Goal: Task Accomplishment & Management: Manage account settings

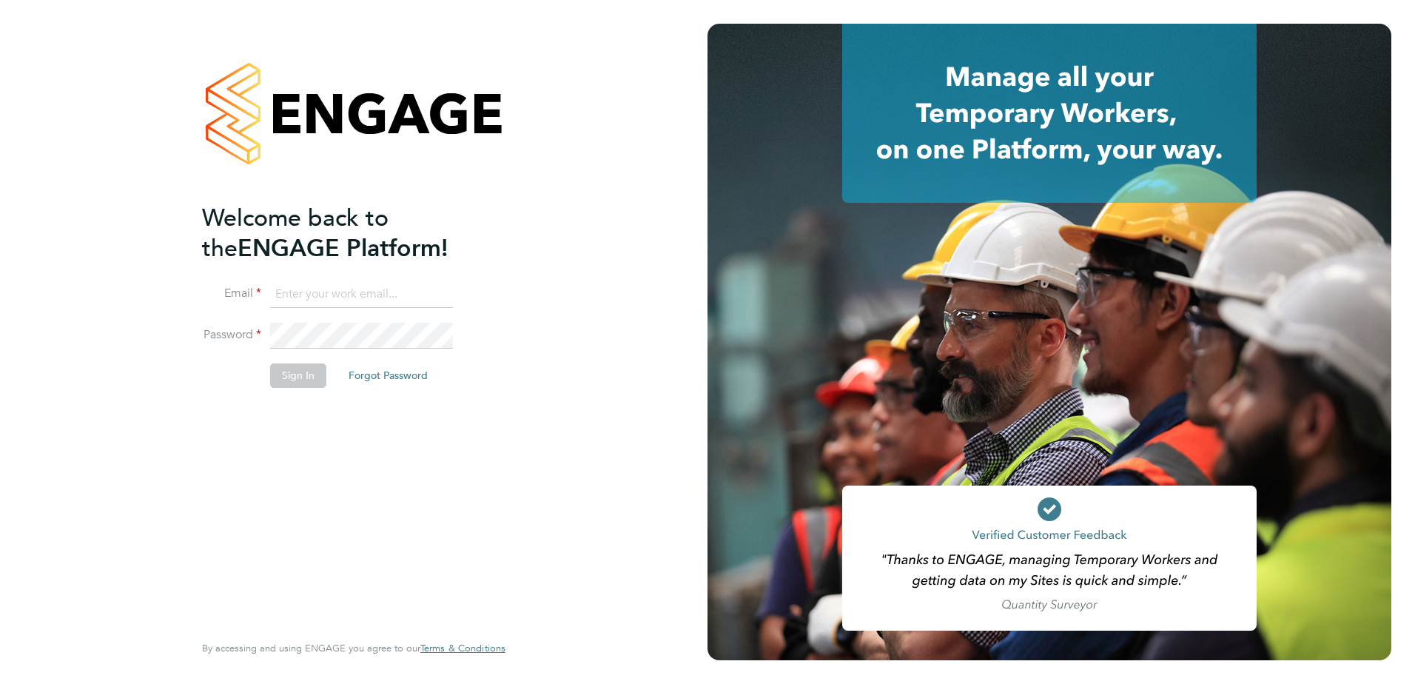
type input "nicola.pitts@optima-uk.com"
click at [300, 382] on button "Sign In" at bounding box center [298, 375] width 56 height 24
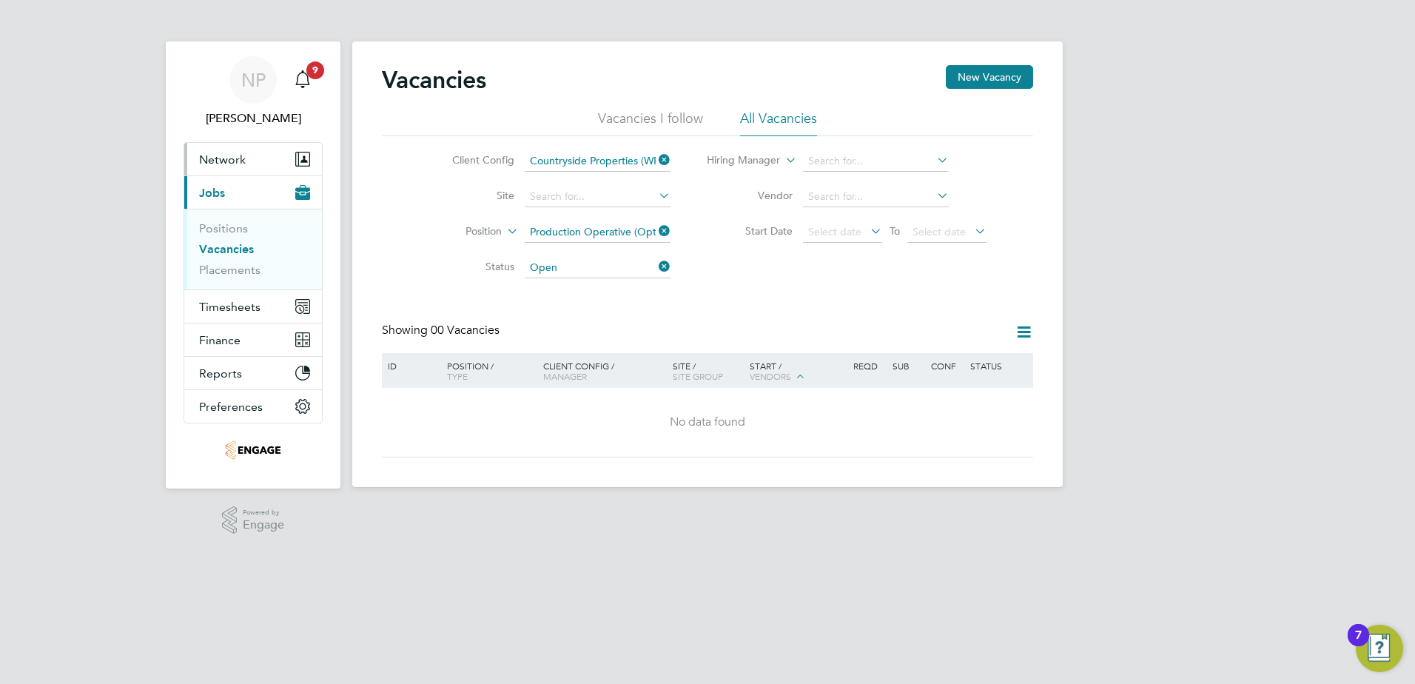
click at [209, 159] on span "Network" at bounding box center [222, 159] width 47 height 14
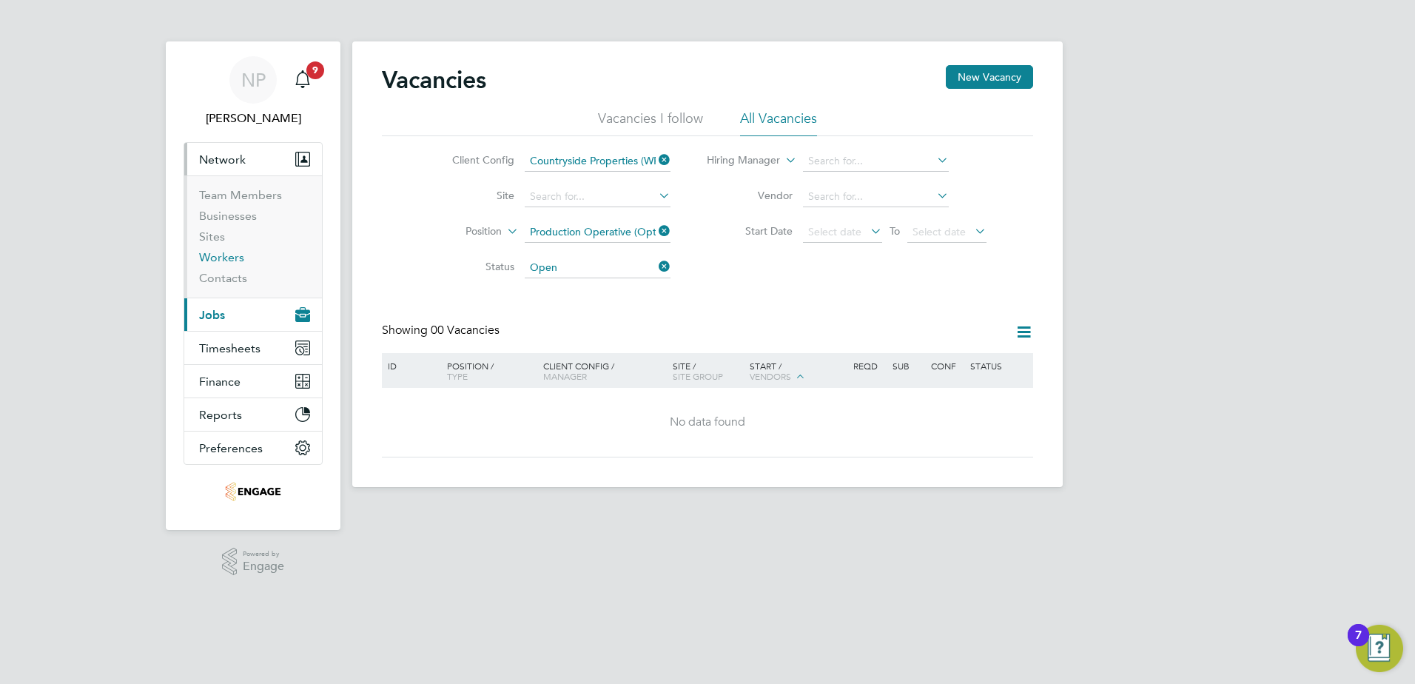
click at [226, 257] on link "Workers" at bounding box center [221, 257] width 45 height 14
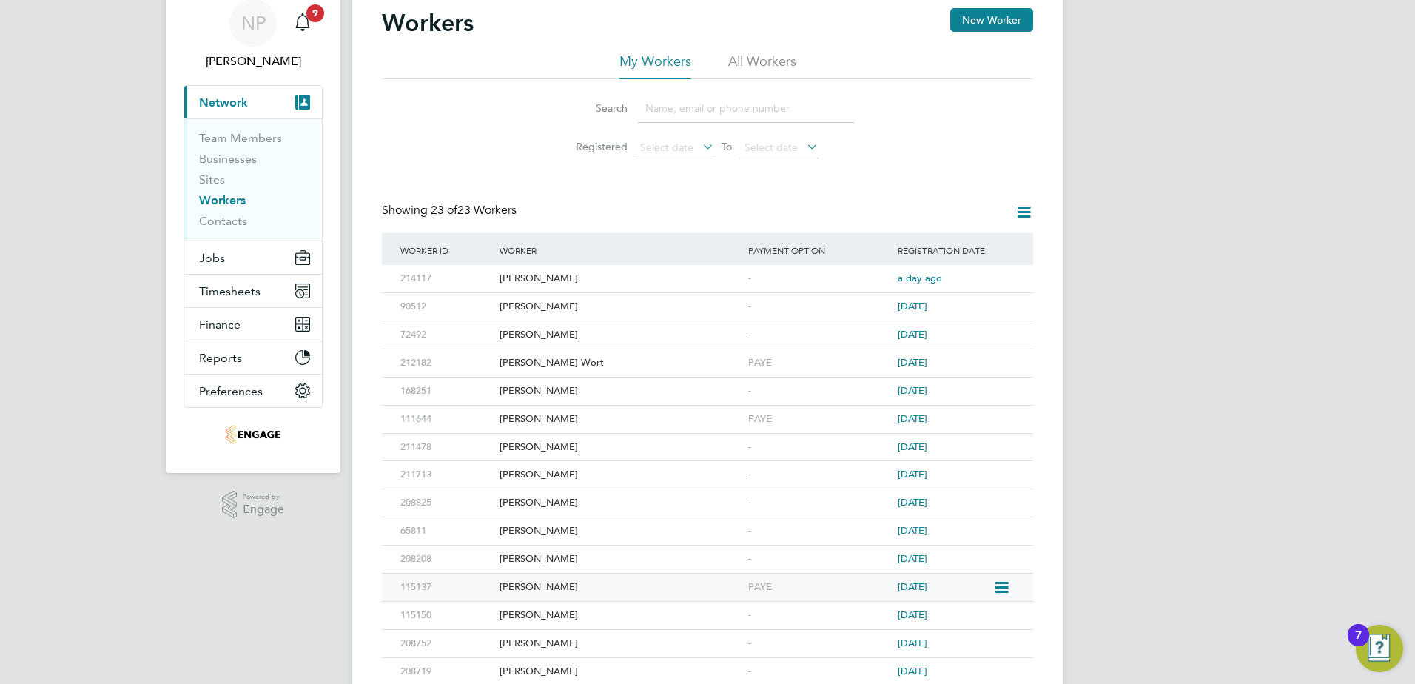
scroll to position [74, 0]
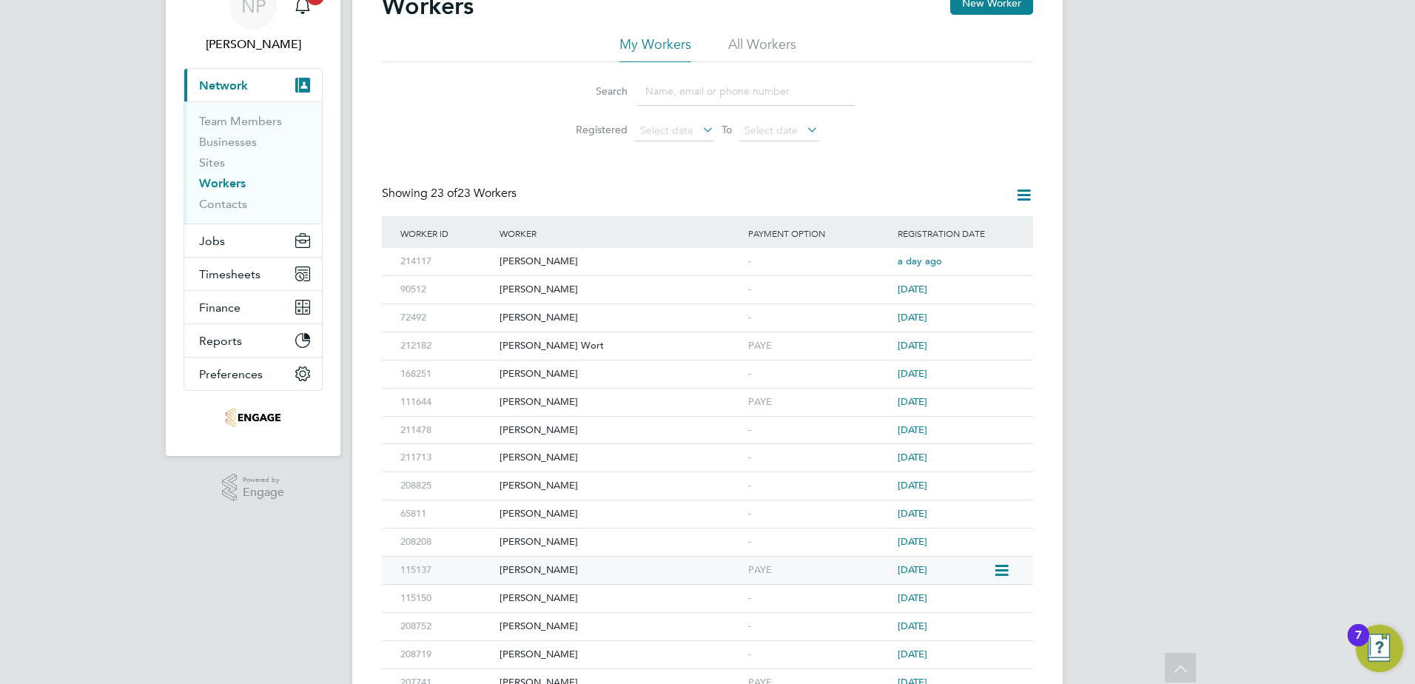
click at [1002, 570] on icon at bounding box center [1000, 571] width 15 height 18
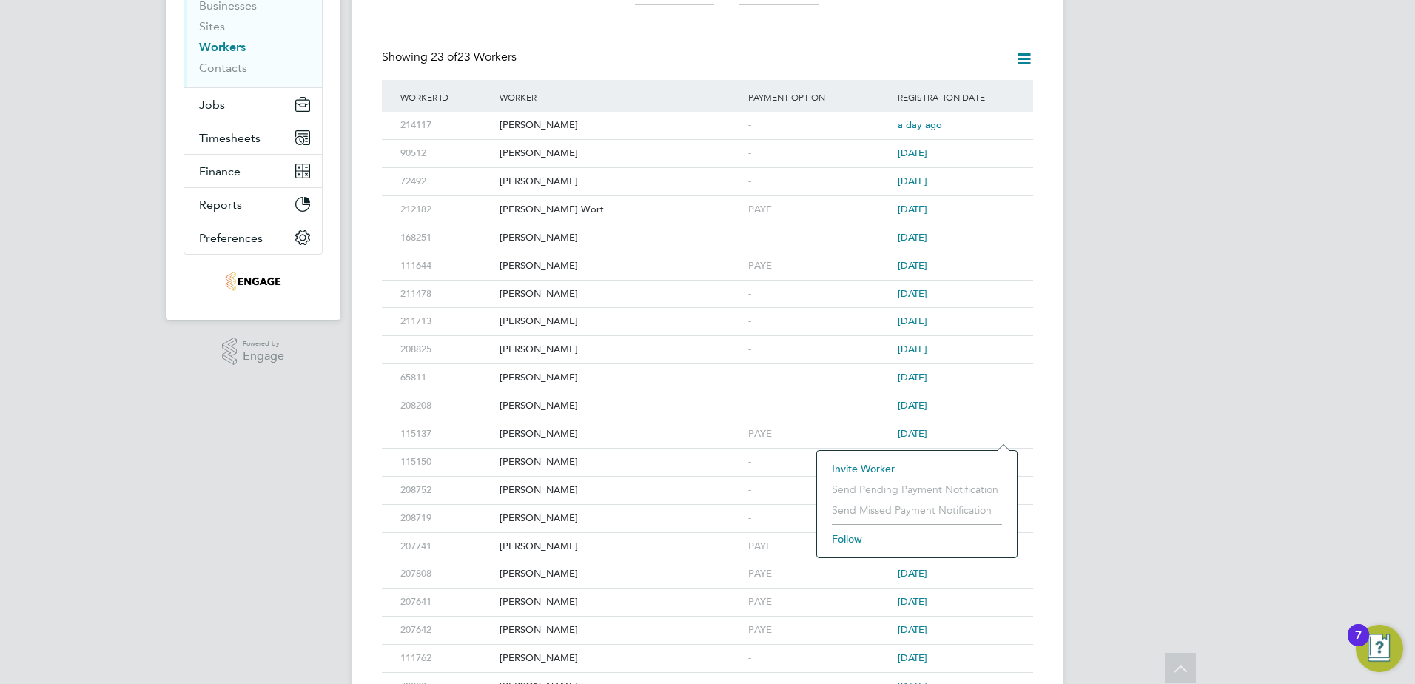
scroll to position [296, 0]
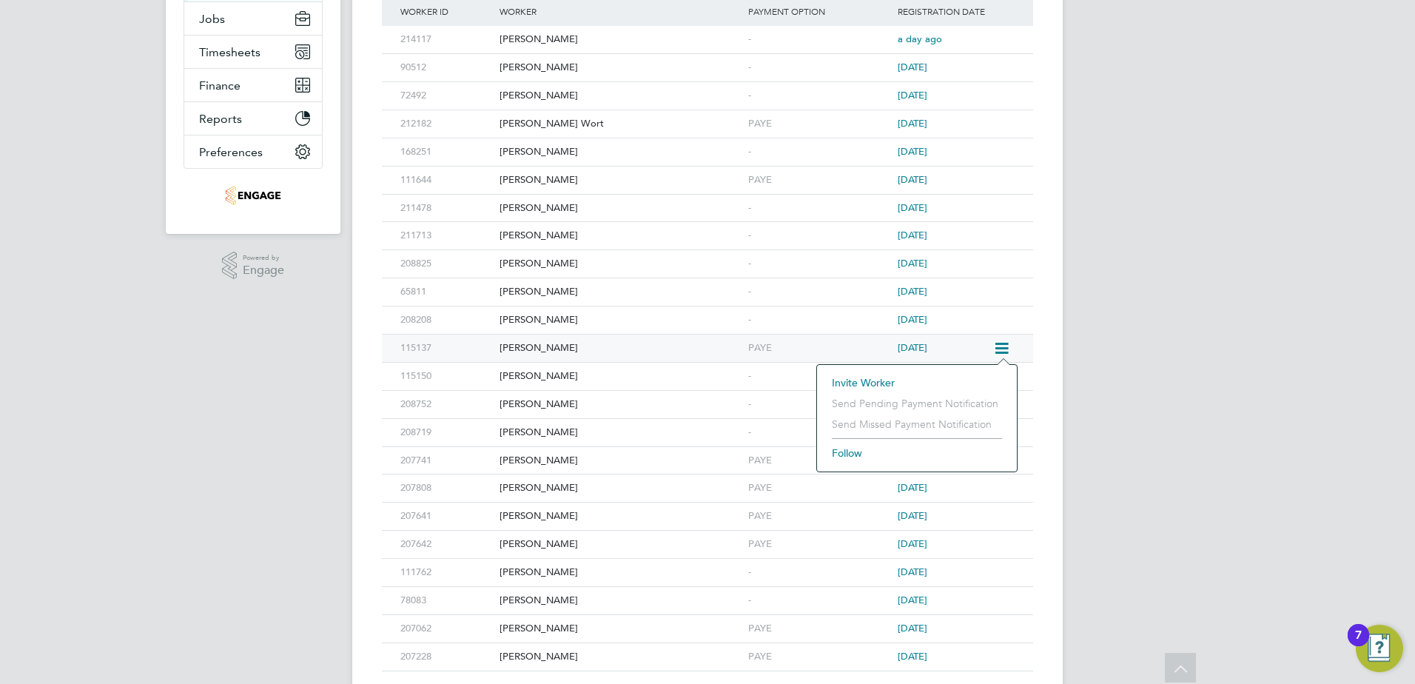
click at [583, 346] on div "[PERSON_NAME]" at bounding box center [620, 347] width 249 height 27
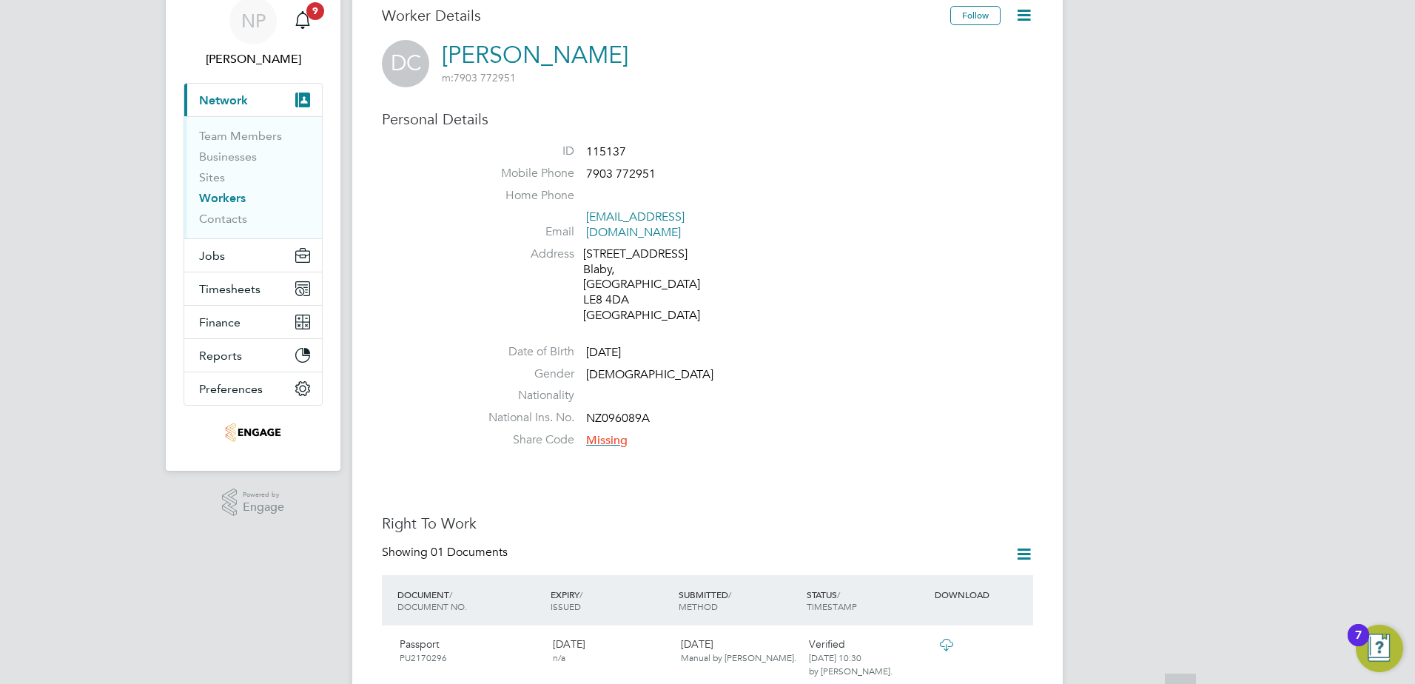
scroll to position [148, 0]
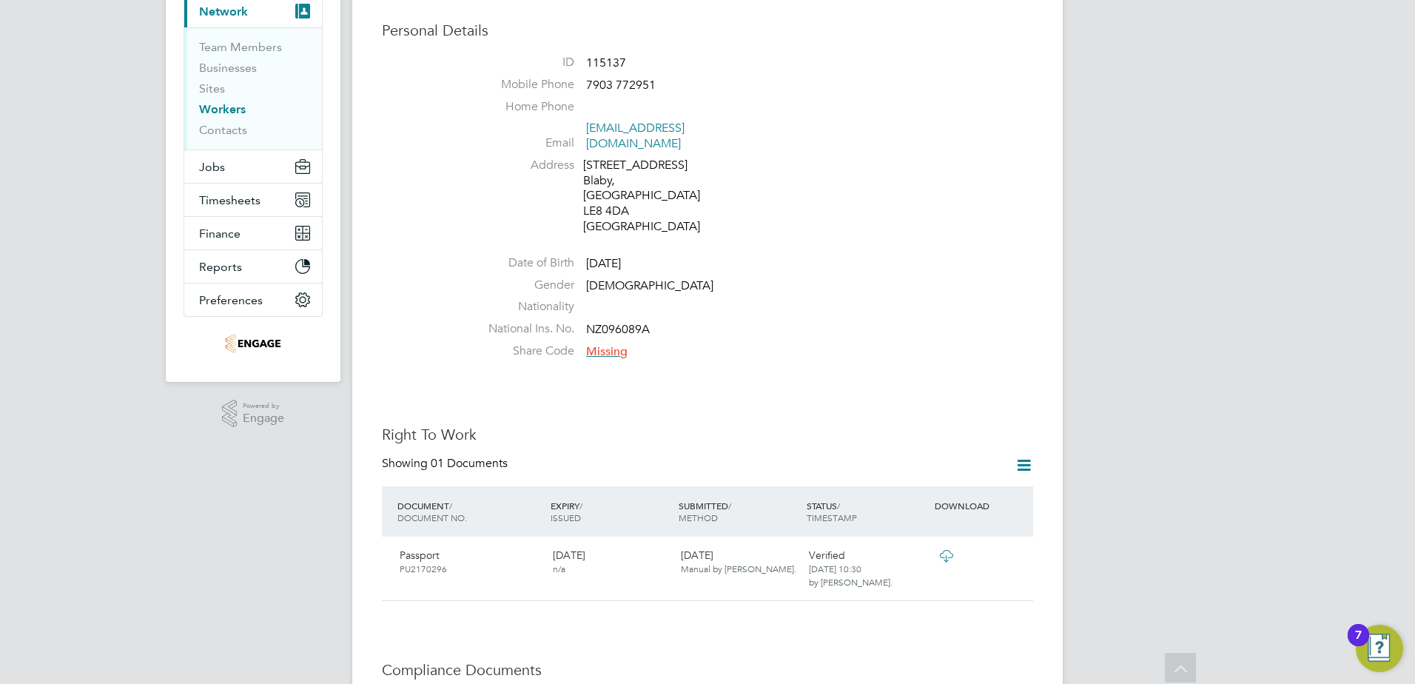
click at [1022, 456] on icon at bounding box center [1023, 465] width 18 height 18
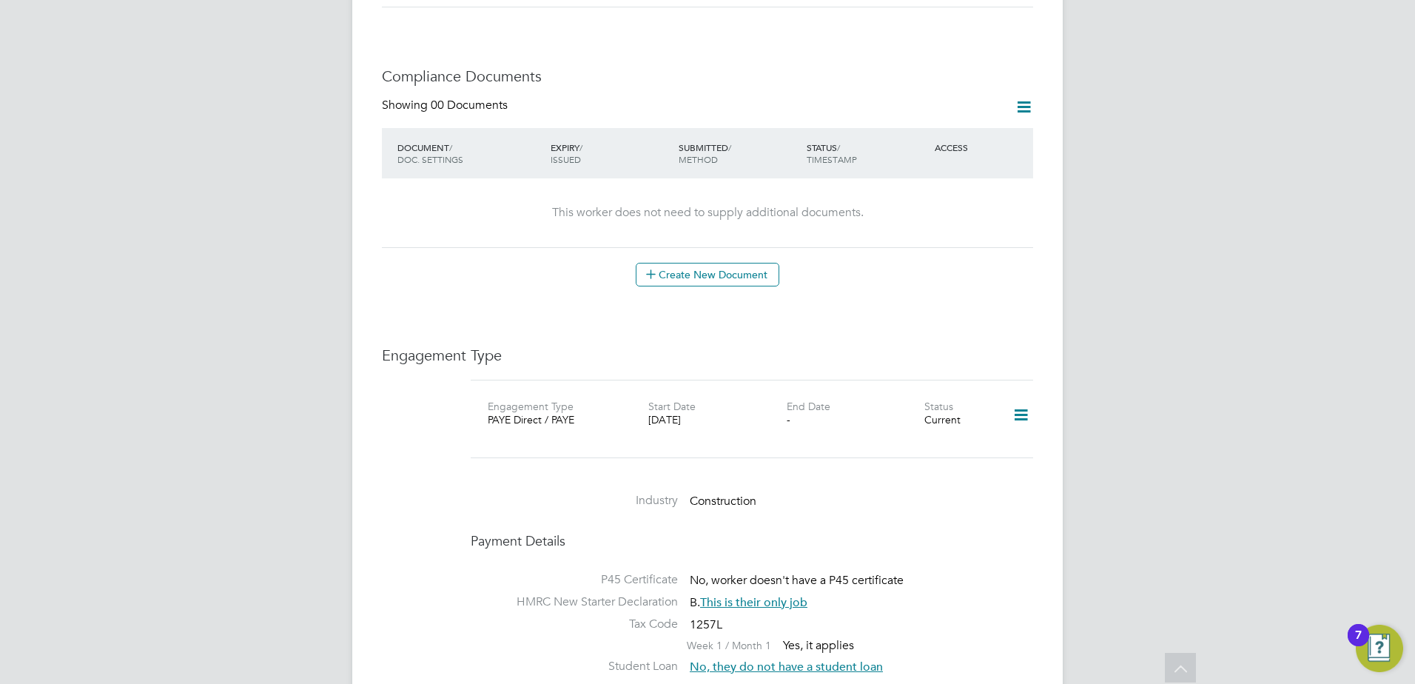
scroll to position [814, 0]
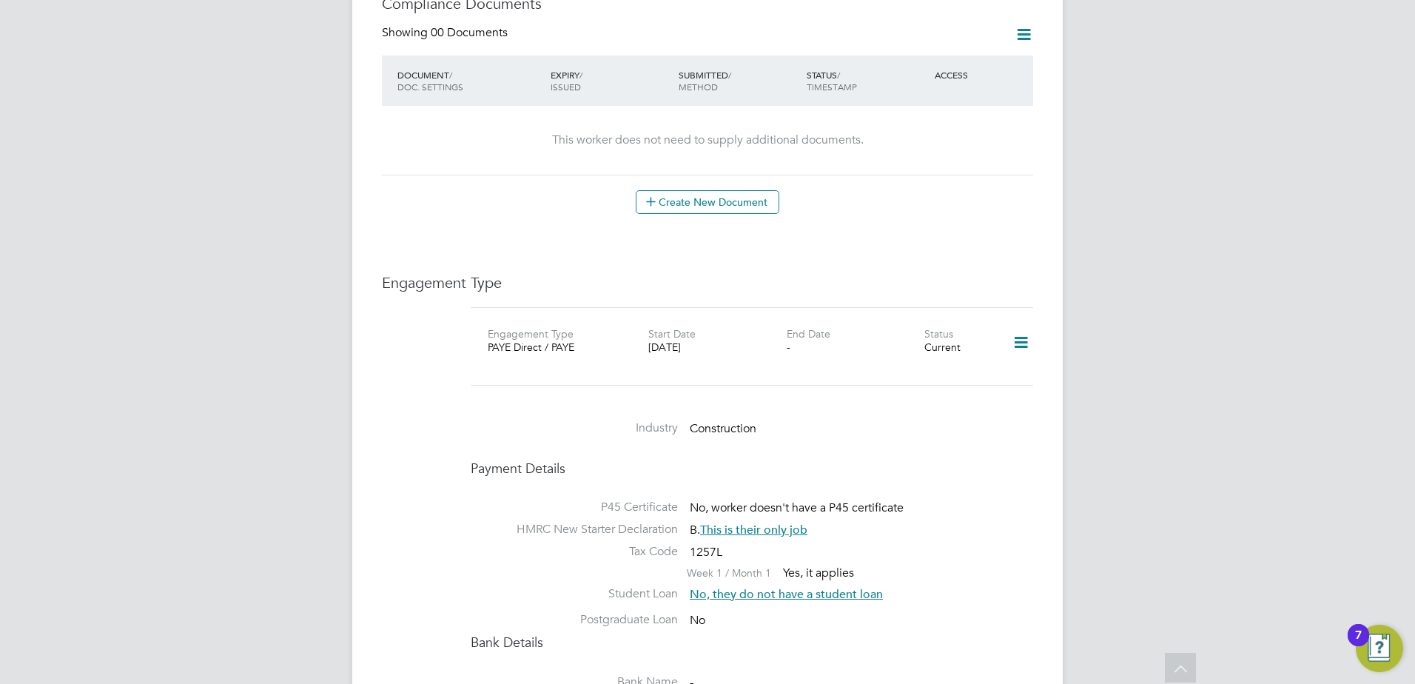
click at [1005, 326] on div at bounding box center [1016, 346] width 46 height 41
click at [1016, 326] on icon at bounding box center [1021, 343] width 26 height 34
click at [939, 354] on li "Edit Engagement Type" at bounding box center [942, 355] width 169 height 21
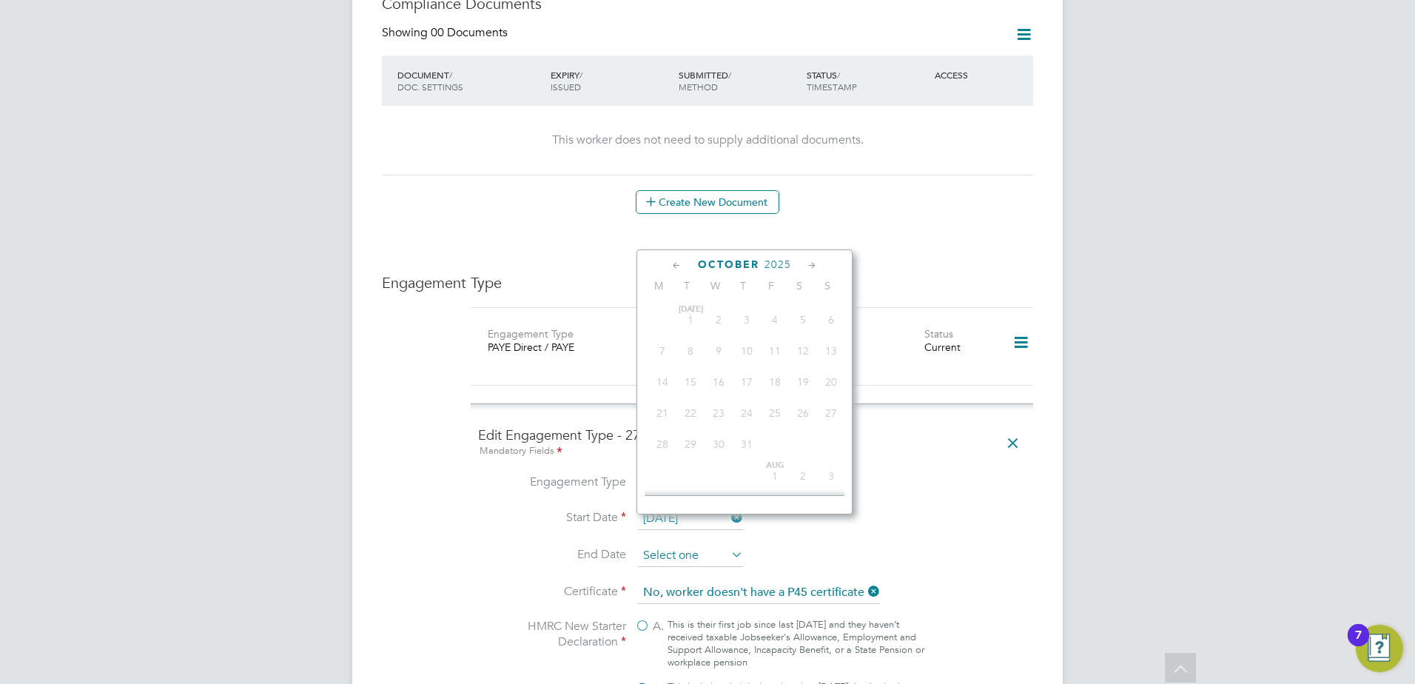
click at [692, 545] on input at bounding box center [690, 556] width 105 height 22
click at [719, 467] on span "24" at bounding box center [718, 456] width 28 height 28
type input "24 Sep 2025"
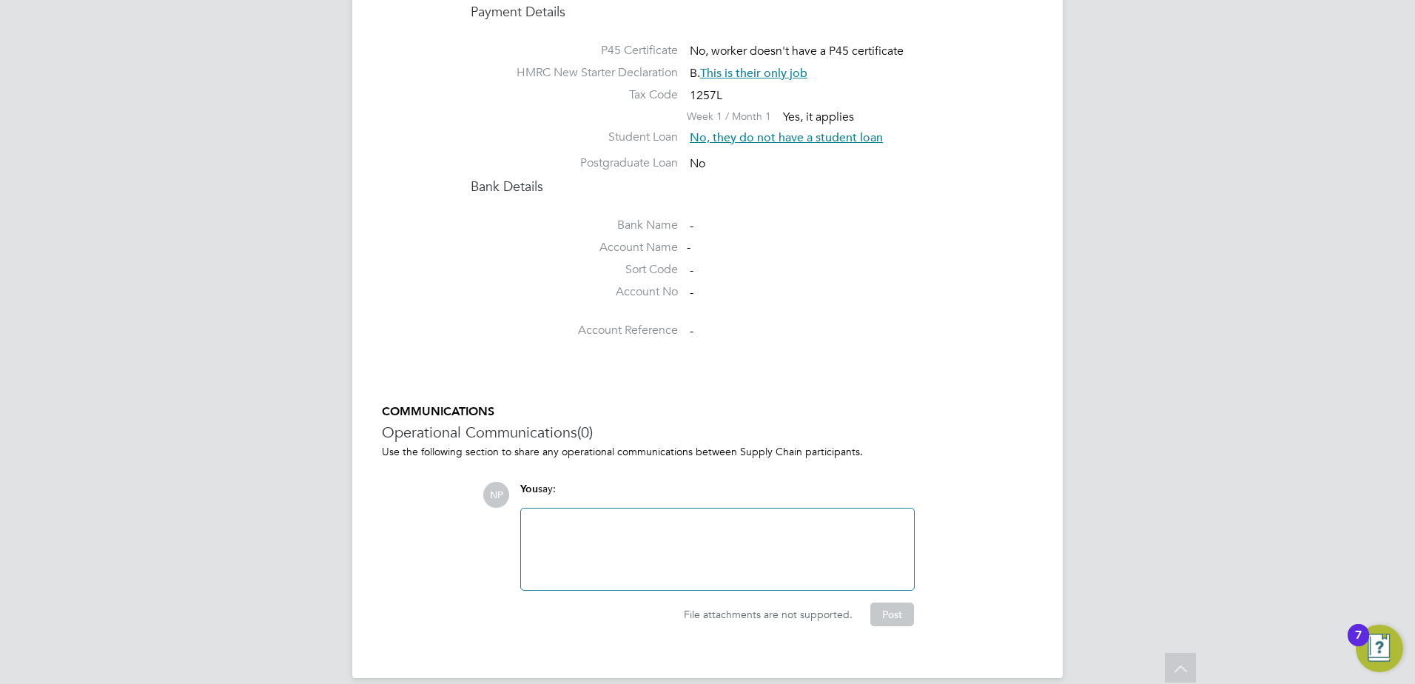
scroll to position [1991, 0]
click at [857, 517] on div at bounding box center [717, 549] width 375 height 64
click at [893, 602] on button "Post" at bounding box center [892, 614] width 44 height 24
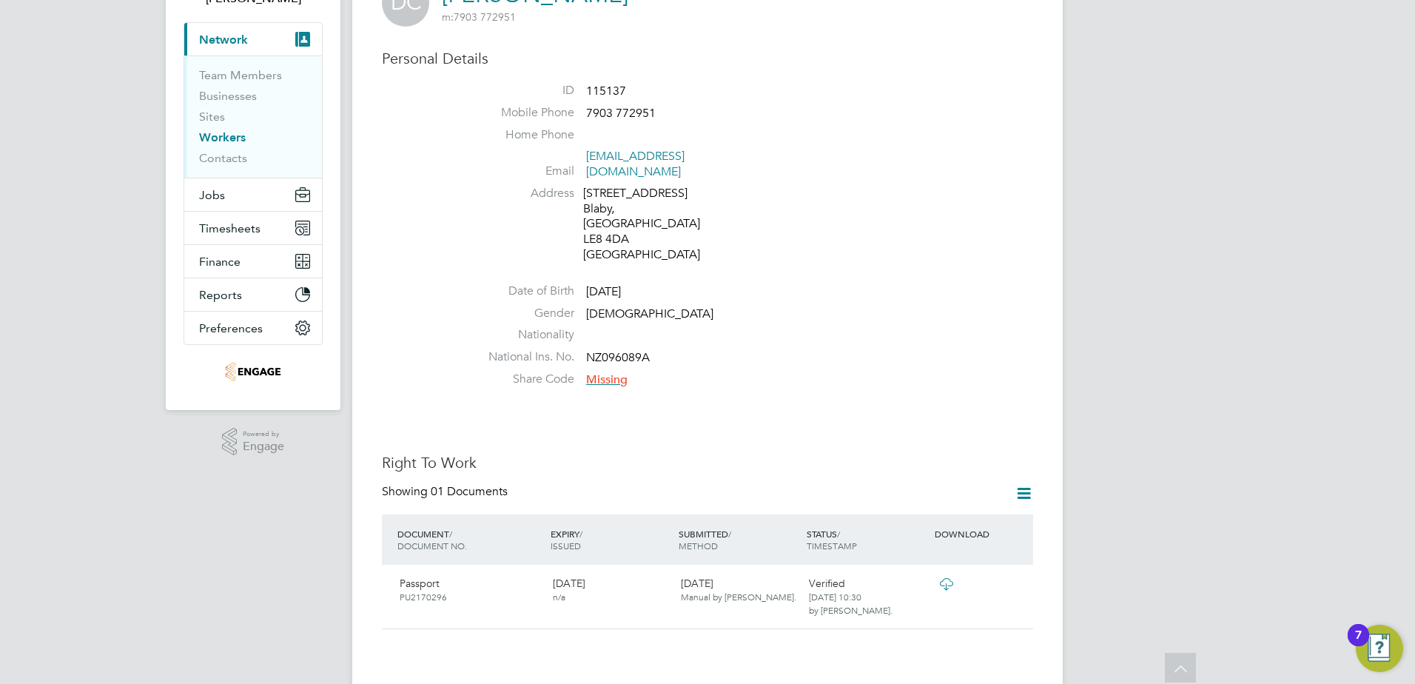
scroll to position [0, 0]
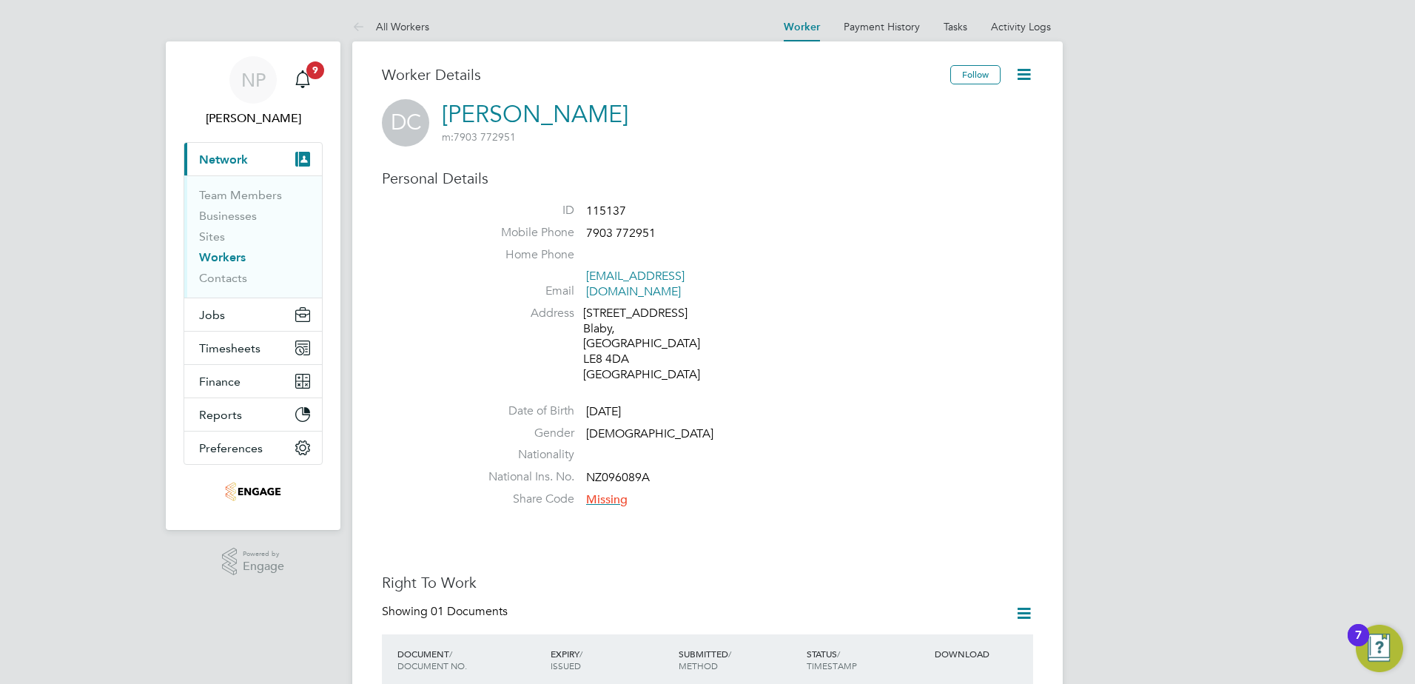
click at [1029, 70] on icon at bounding box center [1023, 74] width 18 height 18
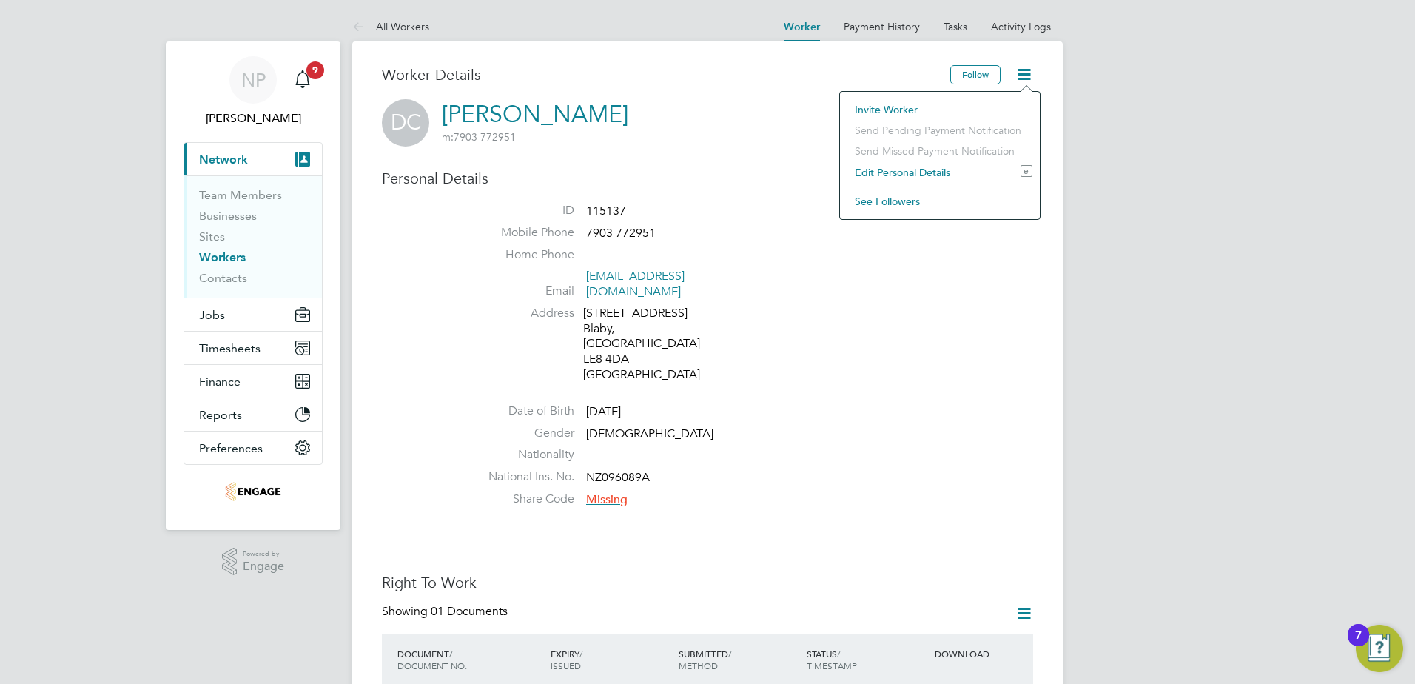
click at [206, 252] on link "Workers" at bounding box center [222, 257] width 47 height 14
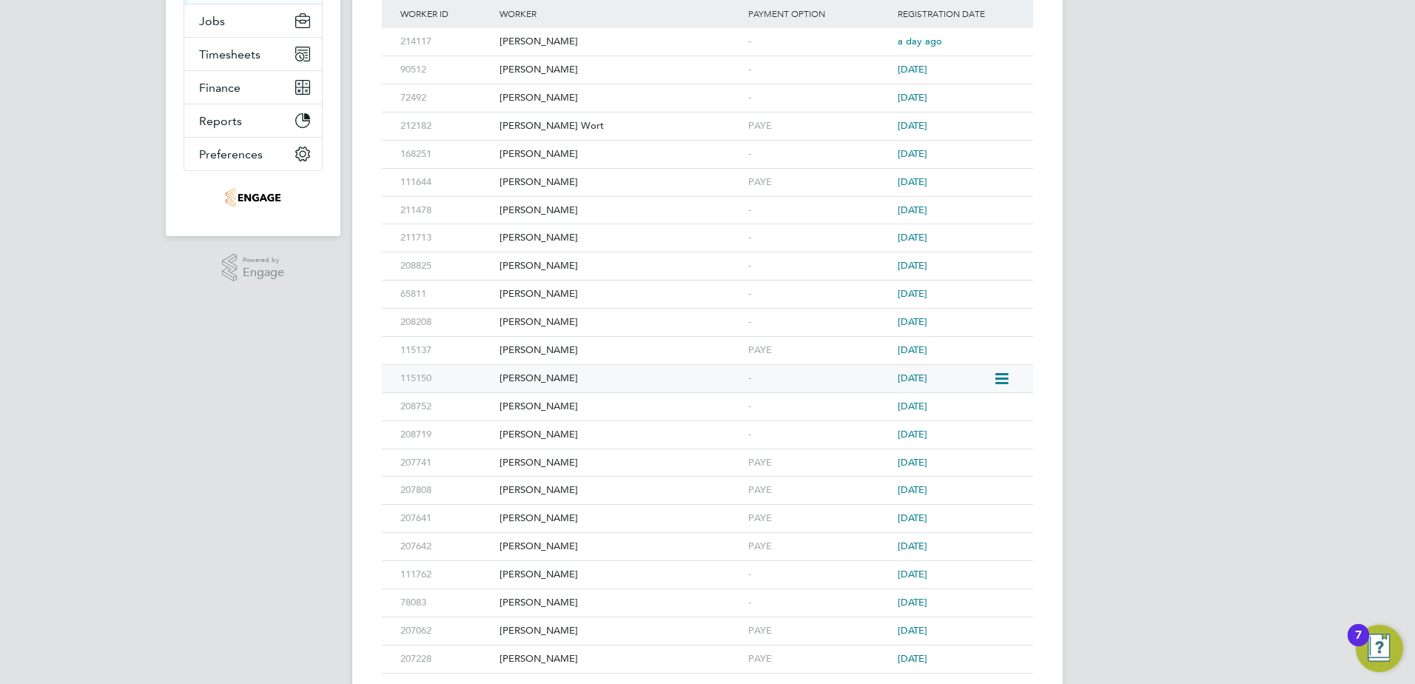
scroll to position [296, 0]
click at [994, 348] on icon at bounding box center [1000, 349] width 15 height 18
click at [1152, 364] on div "NP Nicola Pitts Notifications 9 Applications: Current page: Network Team Member…" at bounding box center [707, 214] width 1415 height 1020
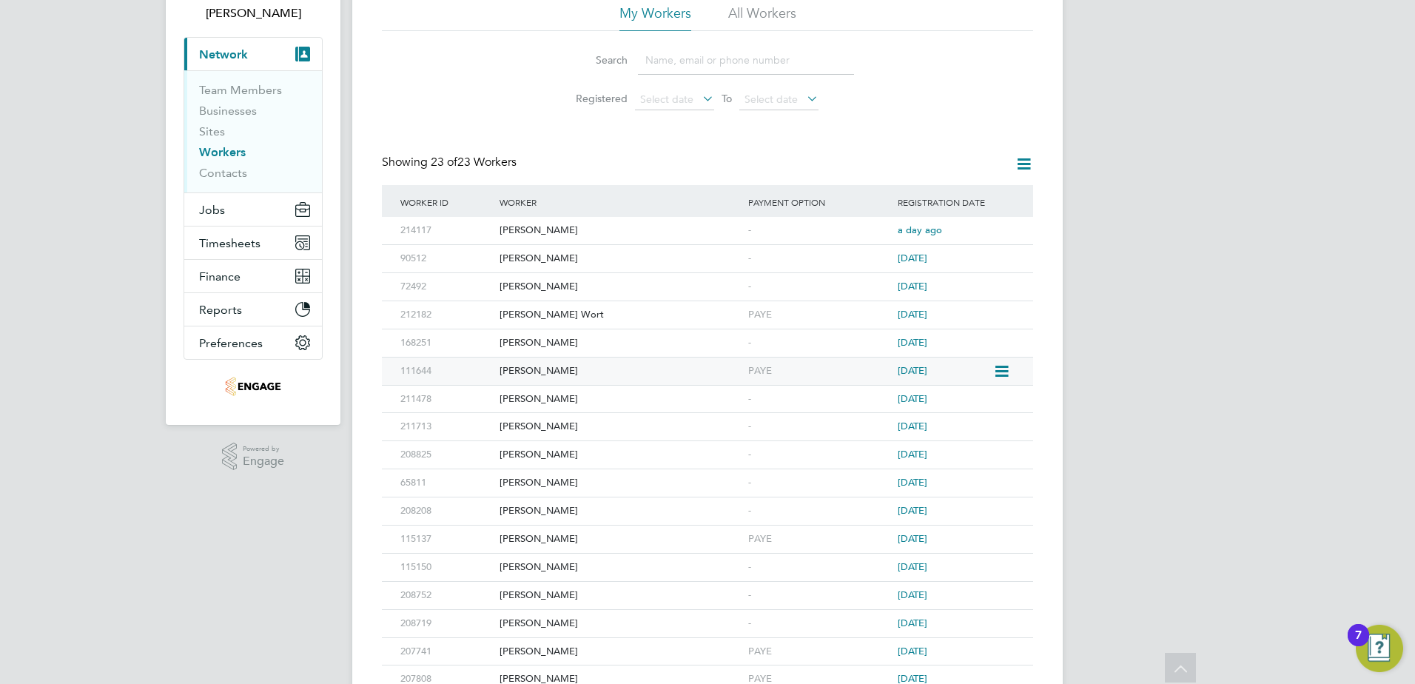
scroll to position [41, 0]
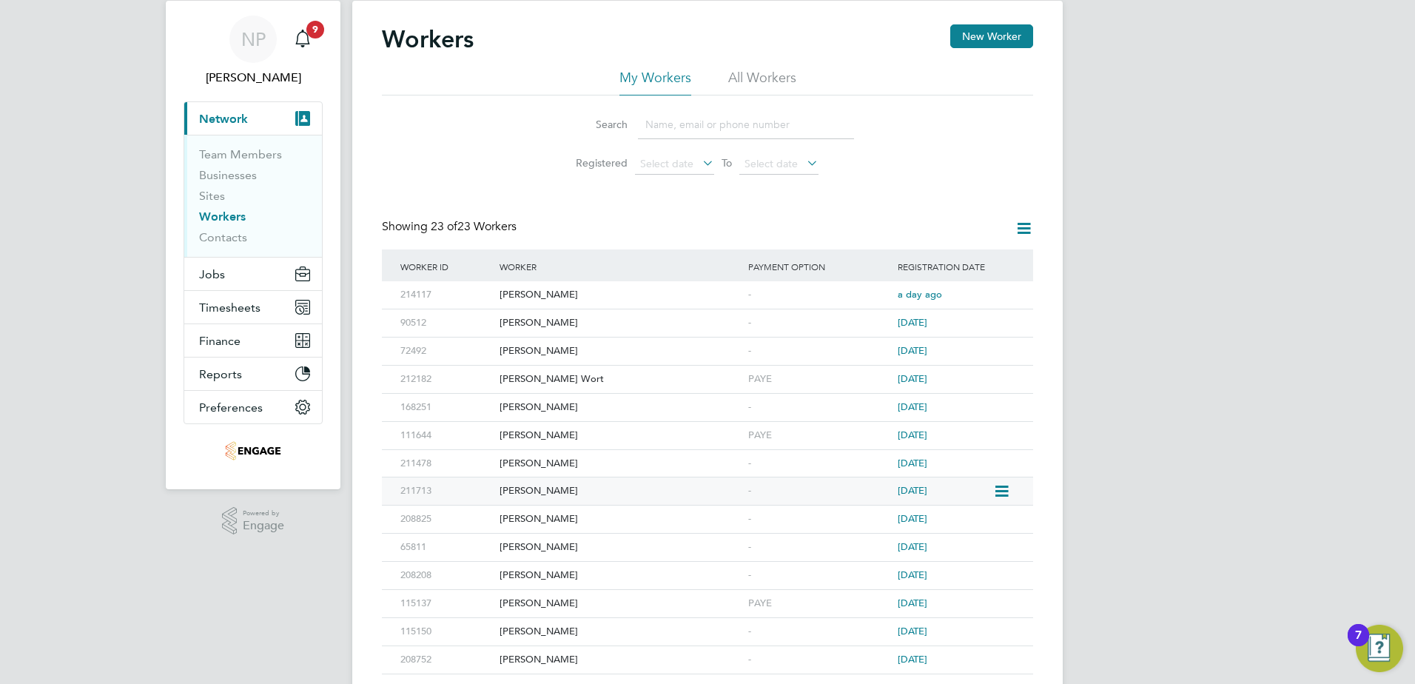
click at [1001, 487] on icon at bounding box center [1000, 491] width 15 height 18
click at [994, 319] on icon at bounding box center [1000, 323] width 15 height 18
click at [1107, 320] on div "NP Nicola Pitts Notifications 9 Applications: Current page: Network Team Member…" at bounding box center [707, 469] width 1415 height 1020
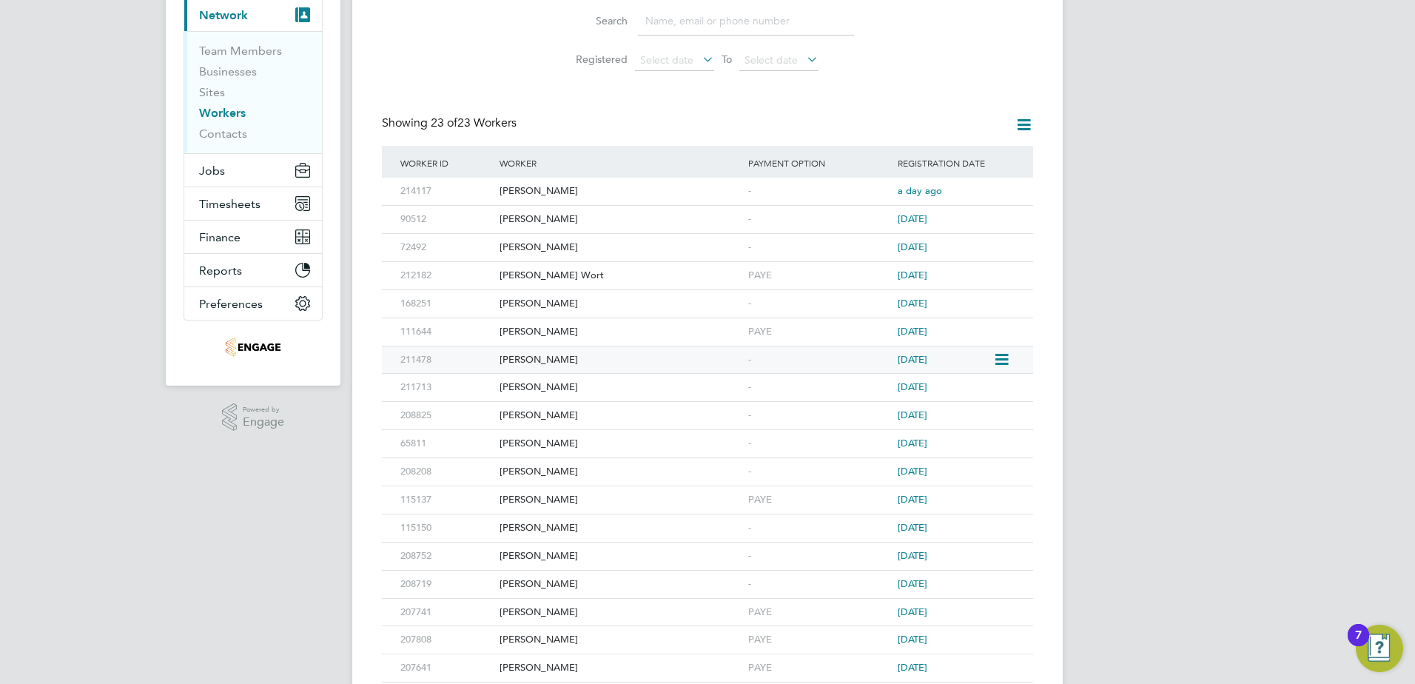
scroll to position [189, 0]
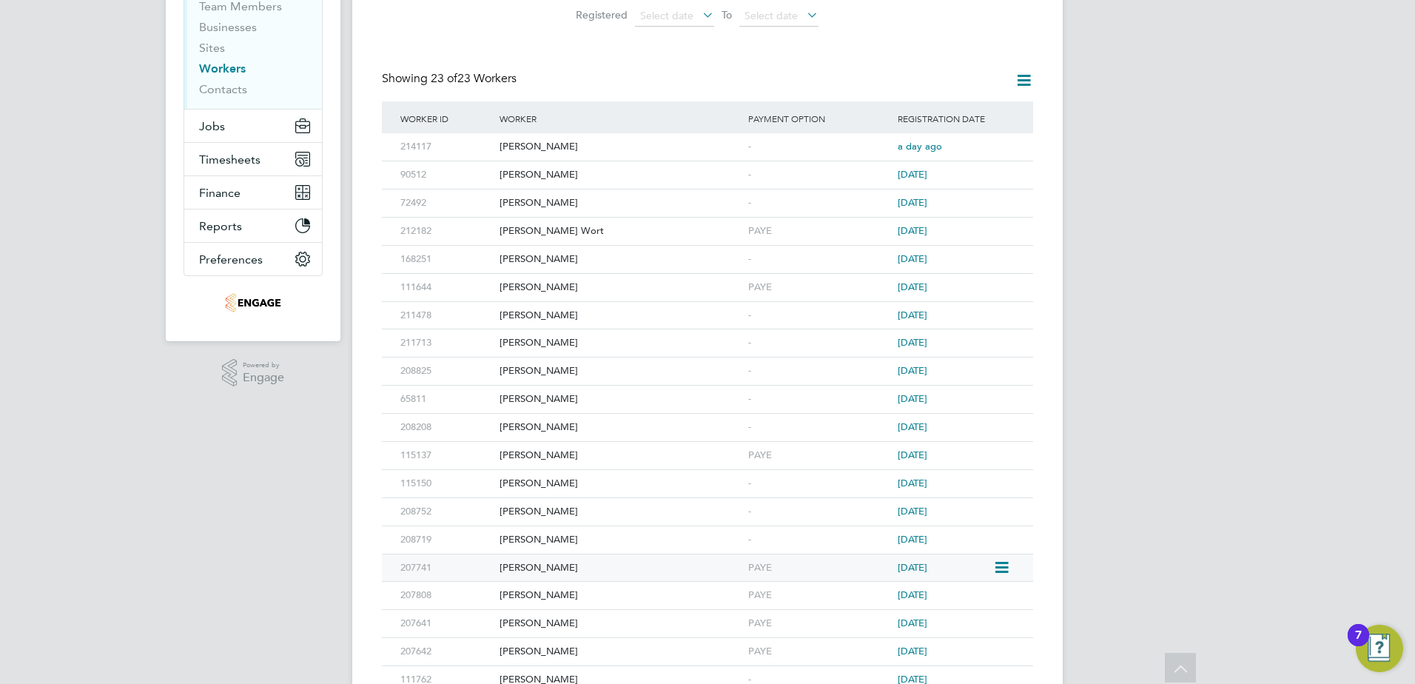
click at [1001, 571] on icon at bounding box center [1000, 568] width 15 height 18
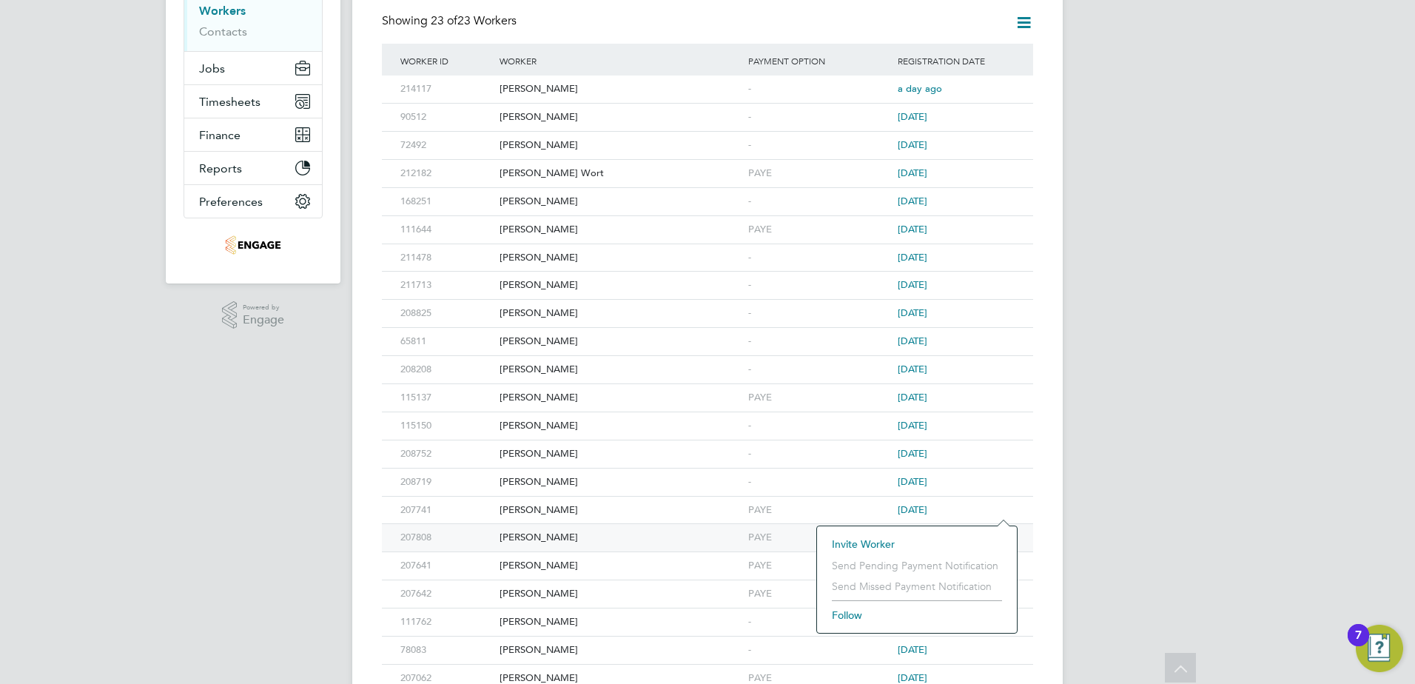
scroll to position [337, 0]
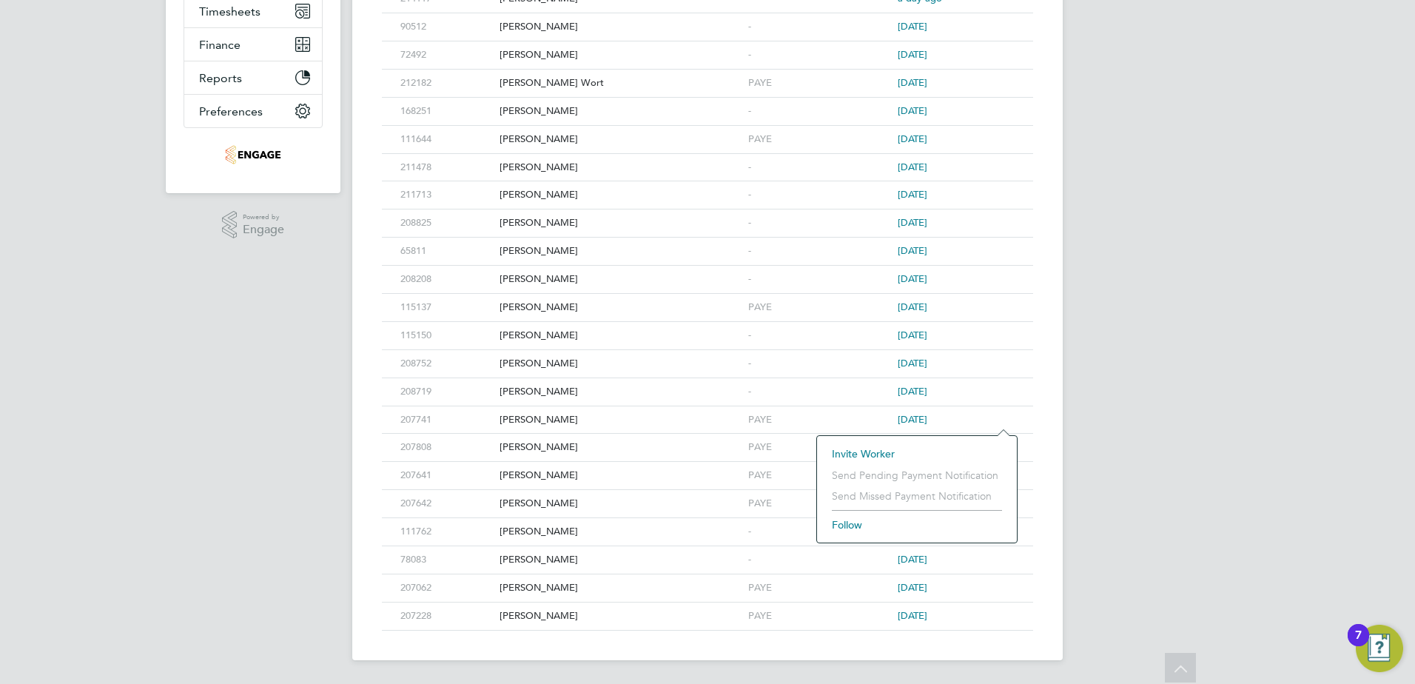
click at [1176, 431] on div "NP Nicola Pitts Notifications 9 Applications: Current page: Network Team Member…" at bounding box center [707, 173] width 1415 height 1020
click at [1004, 499] on icon at bounding box center [1000, 504] width 15 height 18
